Goal: Task Accomplishment & Management: Use online tool/utility

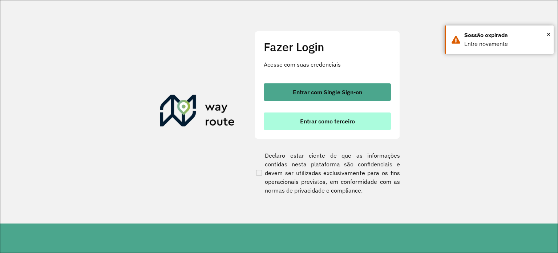
click at [322, 119] on span "Entrar como terceiro" at bounding box center [327, 121] width 55 height 6
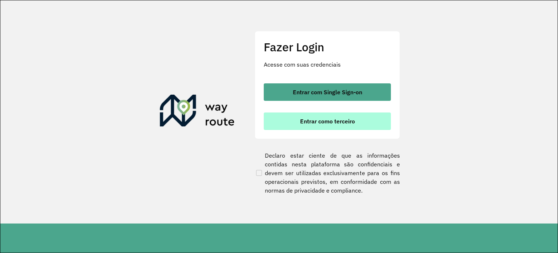
click at [322, 121] on span "Entrar como terceiro" at bounding box center [327, 121] width 55 height 6
click at [319, 125] on button "Entrar como terceiro" at bounding box center [327, 120] width 127 height 17
click at [316, 118] on span "Entrar como terceiro" at bounding box center [327, 121] width 55 height 6
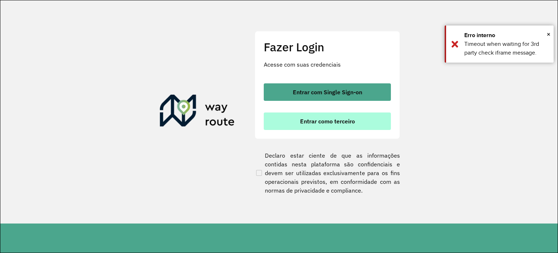
click at [302, 120] on span "Entrar como terceiro" at bounding box center [327, 121] width 55 height 6
click at [303, 123] on span "Entrar como terceiro" at bounding box center [327, 121] width 55 height 6
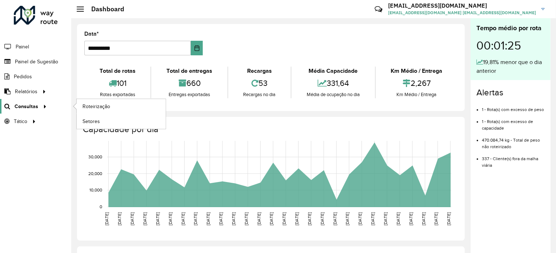
click at [32, 104] on span "Consultas" at bounding box center [27, 106] width 24 height 8
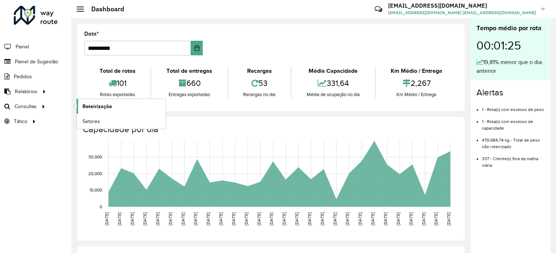
click at [99, 107] on span "Roteirização" at bounding box center [96, 106] width 29 height 8
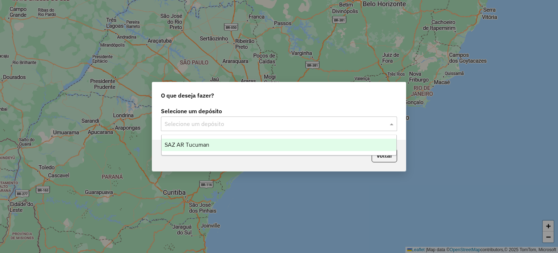
click at [235, 121] on input "text" at bounding box center [272, 124] width 214 height 9
click at [222, 143] on div "SAZ AR Tucuman" at bounding box center [279, 144] width 235 height 12
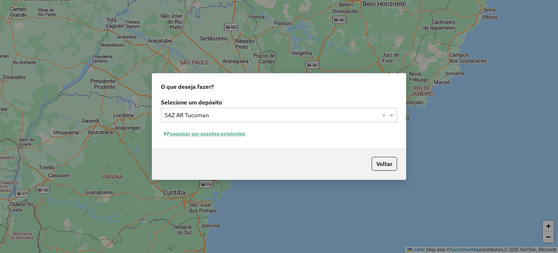
click at [215, 133] on button "Pesquisar por sessões existentes" at bounding box center [205, 133] width 88 height 11
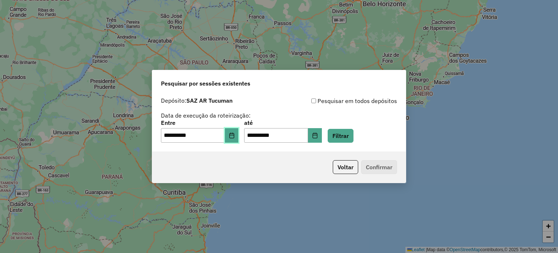
click at [233, 136] on button "Choose Date" at bounding box center [232, 135] width 14 height 15
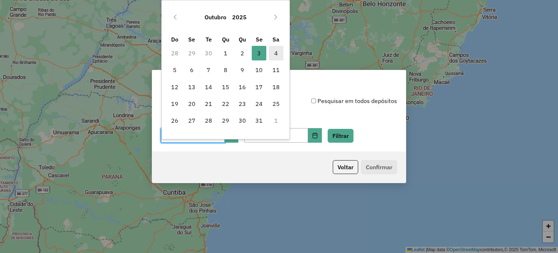
click at [272, 52] on span "4" at bounding box center [276, 53] width 15 height 15
type input "**********"
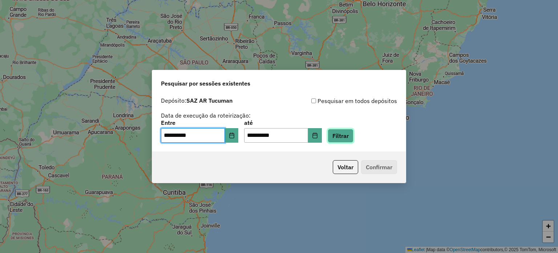
click at [350, 130] on button "Filtrar" at bounding box center [341, 136] width 26 height 14
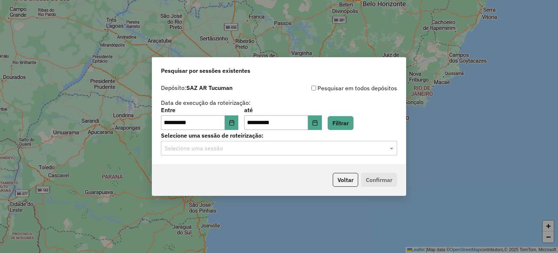
click at [263, 150] on input "text" at bounding box center [272, 148] width 214 height 9
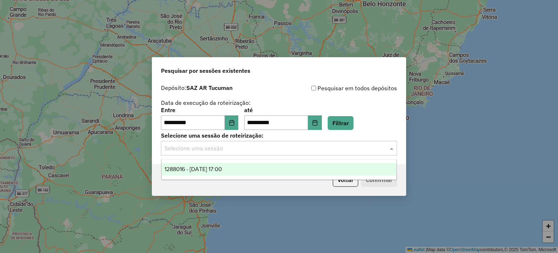
click at [255, 167] on div "1288016 - [DATE] 17:00" at bounding box center [279, 169] width 235 height 12
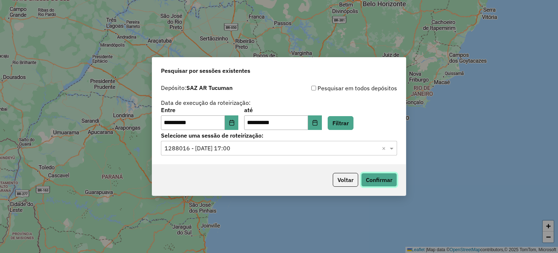
click at [371, 180] on button "Confirmar" at bounding box center [379, 180] width 36 height 14
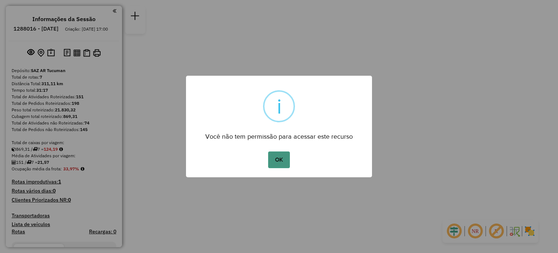
click at [286, 159] on button "OK" at bounding box center [278, 159] width 21 height 17
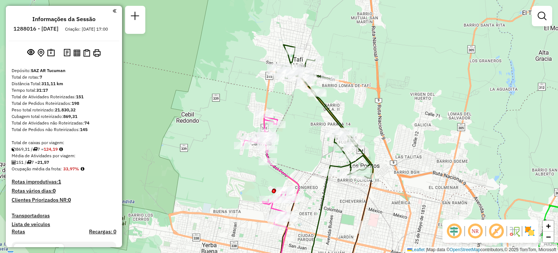
drag, startPoint x: 294, startPoint y: 134, endPoint x: 310, endPoint y: 114, distance: 24.8
click at [310, 114] on div "Janela de atendimento Grade de atendimento Capacidade Transportadoras Veículos …" at bounding box center [279, 126] width 558 height 253
